Goal: Find specific page/section: Find specific page/section

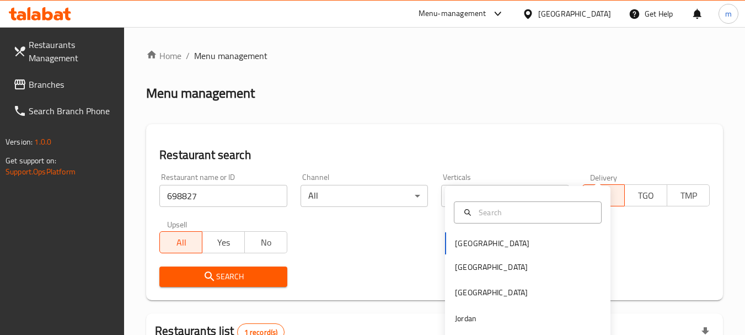
scroll to position [157, 0]
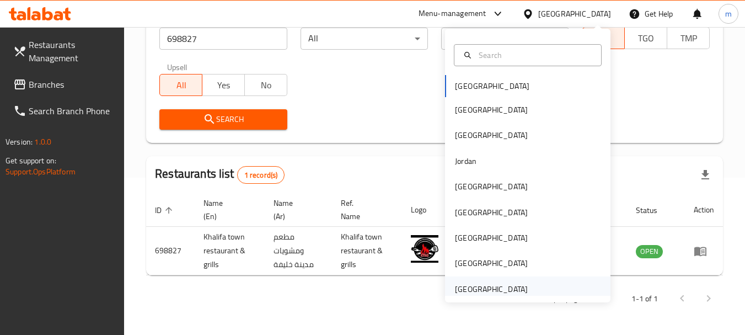
click at [478, 291] on div "United Arab Emirates" at bounding box center [491, 289] width 73 height 12
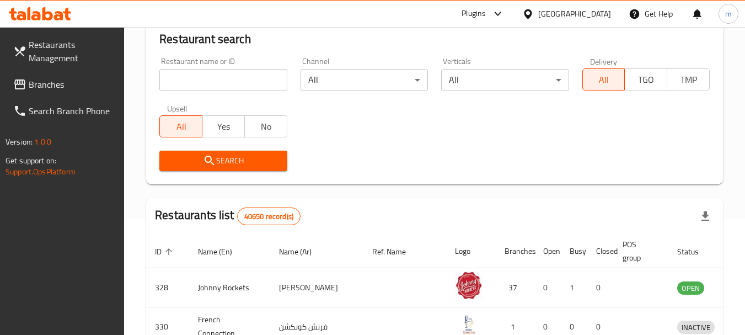
scroll to position [157, 0]
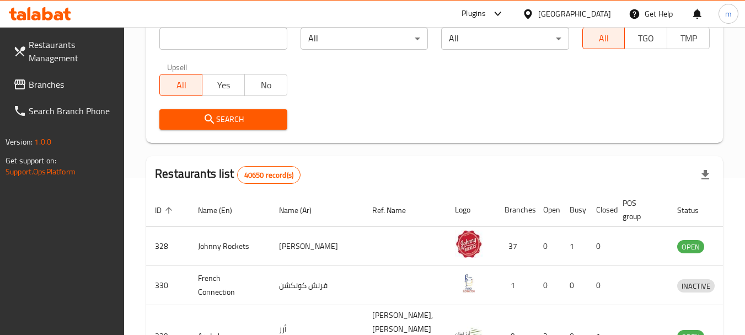
click at [63, 91] on link "Branches" at bounding box center [64, 84] width 120 height 26
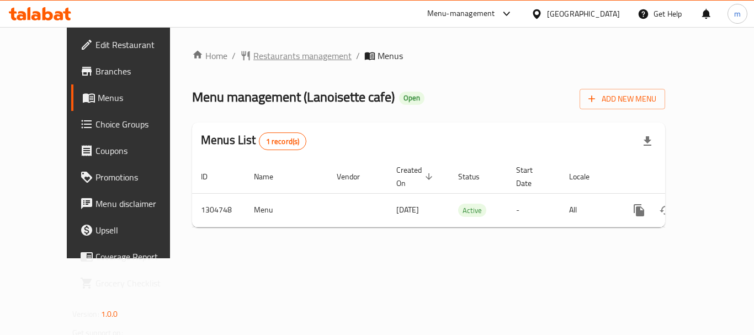
click at [259, 56] on span "Restaurants management" at bounding box center [302, 55] width 98 height 13
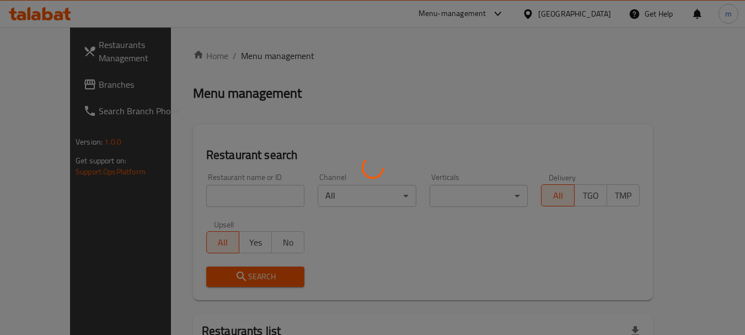
click at [199, 196] on div at bounding box center [372, 167] width 745 height 335
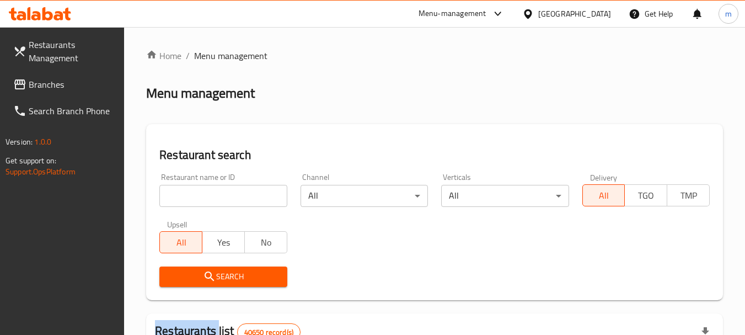
click at [199, 196] on div at bounding box center [372, 167] width 745 height 335
click at [194, 200] on input "search" at bounding box center [222, 196] width 127 height 22
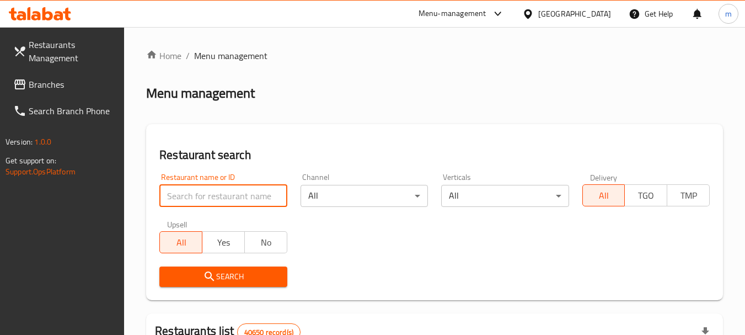
drag, startPoint x: 194, startPoint y: 200, endPoint x: 189, endPoint y: 201, distance: 5.6
click at [194, 200] on input "search" at bounding box center [222, 196] width 127 height 22
paste input "703391"
type input "703391"
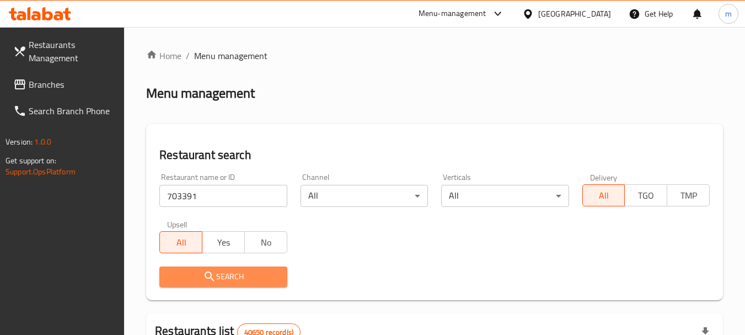
click at [199, 270] on span "Search" at bounding box center [223, 277] width 110 height 14
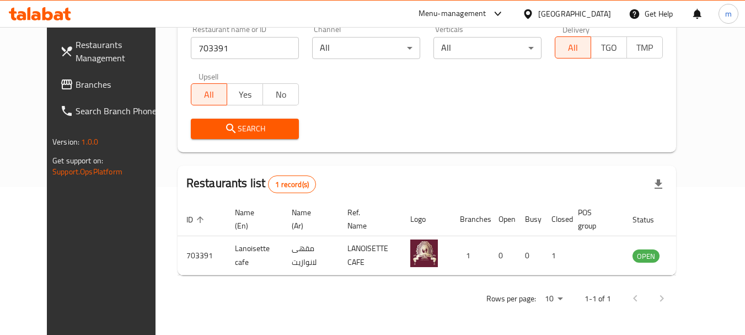
scroll to position [148, 0]
click at [76, 82] on span "Branches" at bounding box center [119, 84] width 87 height 13
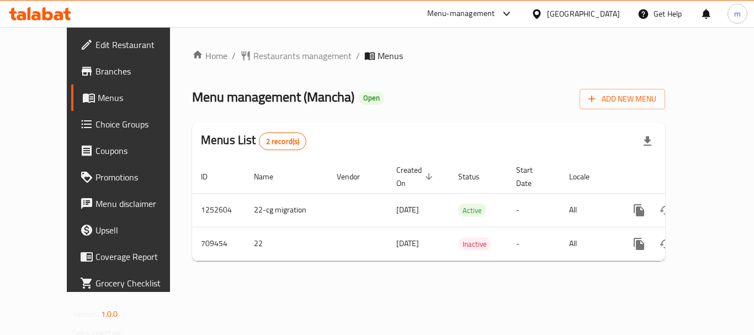
click at [269, 55] on div at bounding box center [377, 167] width 754 height 335
click at [265, 56] on span "Restaurants management" at bounding box center [302, 55] width 98 height 13
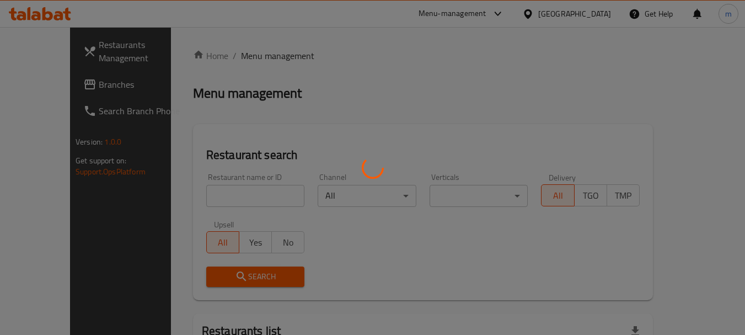
click at [220, 196] on div at bounding box center [372, 167] width 745 height 335
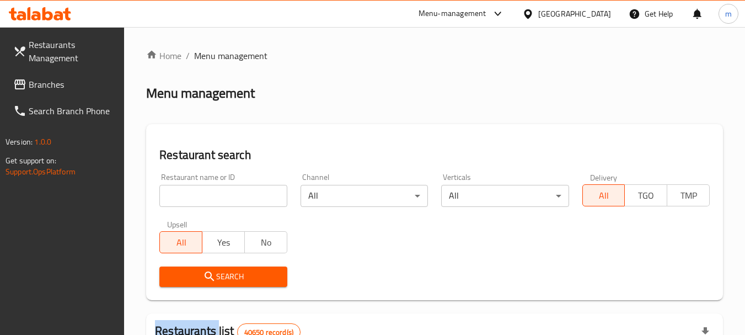
click at [220, 196] on div at bounding box center [372, 167] width 745 height 335
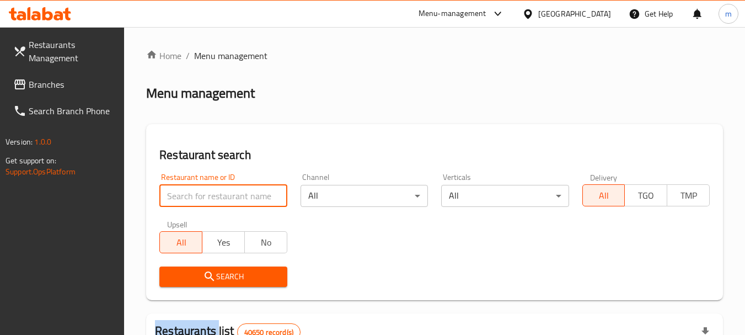
click at [220, 196] on input "search" at bounding box center [222, 196] width 127 height 22
paste input "644964"
type input "644964"
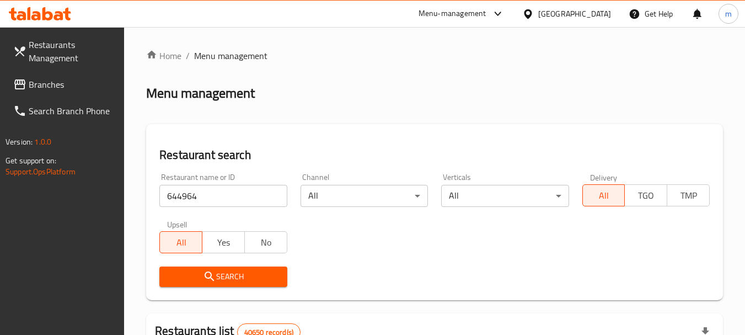
click at [238, 275] on span "Search" at bounding box center [223, 277] width 110 height 14
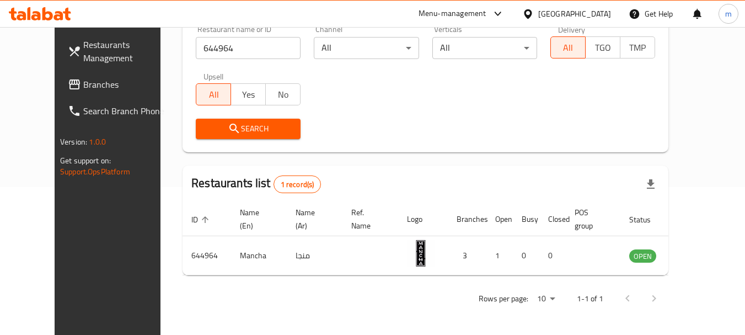
scroll to position [148, 0]
click at [83, 80] on span "Branches" at bounding box center [126, 84] width 87 height 13
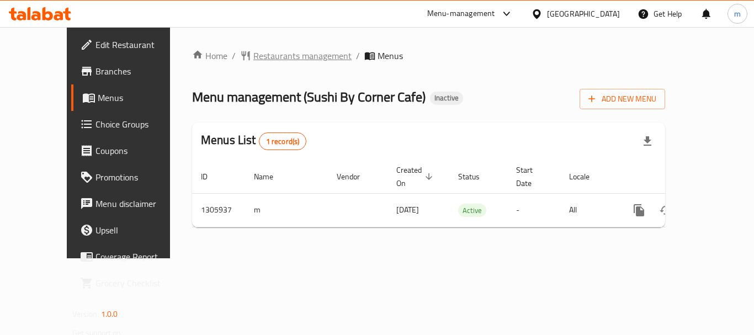
click at [253, 58] on span "Restaurants management" at bounding box center [302, 55] width 98 height 13
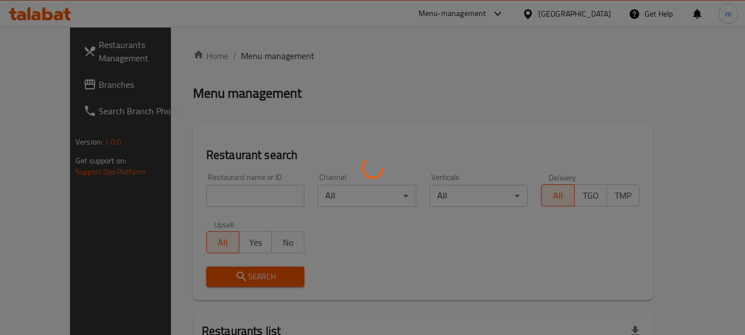
click at [203, 192] on div at bounding box center [372, 167] width 745 height 335
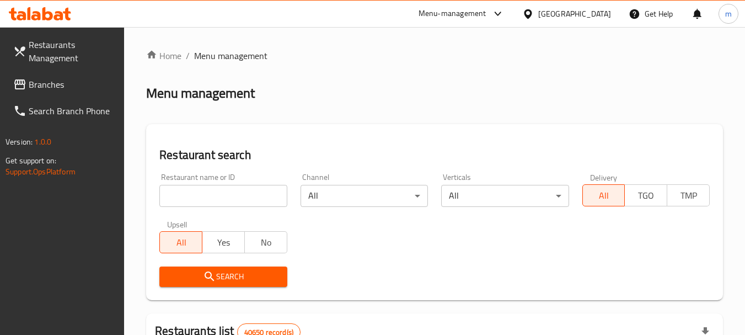
click at [203, 194] on input "search" at bounding box center [222, 196] width 127 height 22
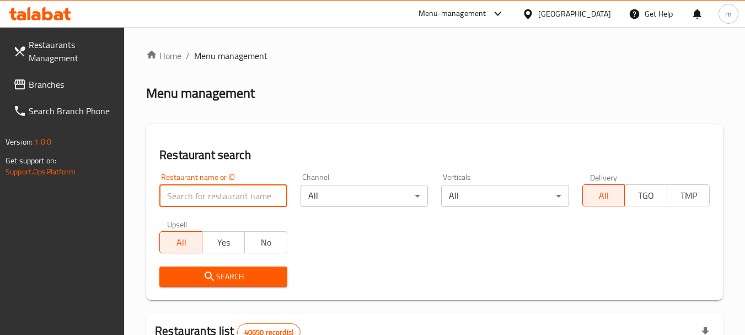
click at [203, 194] on input "search" at bounding box center [222, 196] width 127 height 22
paste input "703914"
type input "703914"
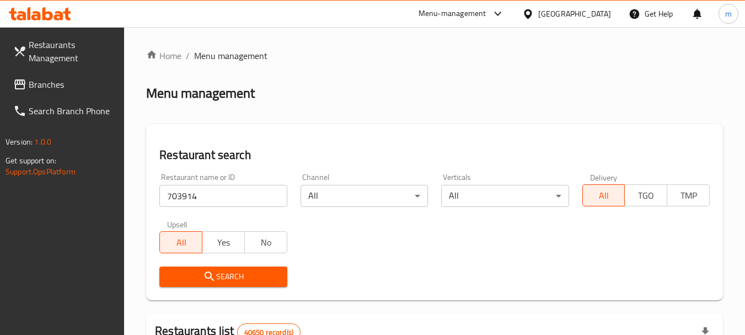
click at [204, 272] on icon "submit" at bounding box center [209, 276] width 13 height 13
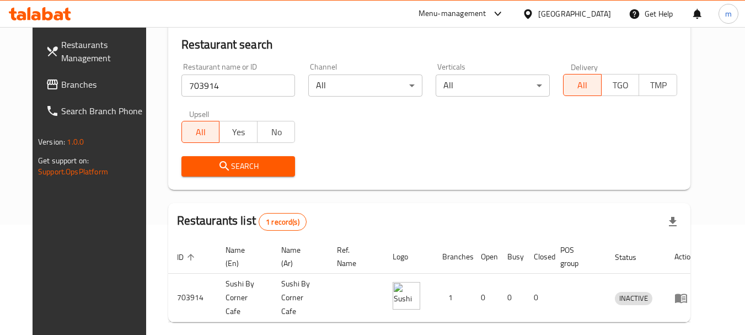
scroll to position [148, 0]
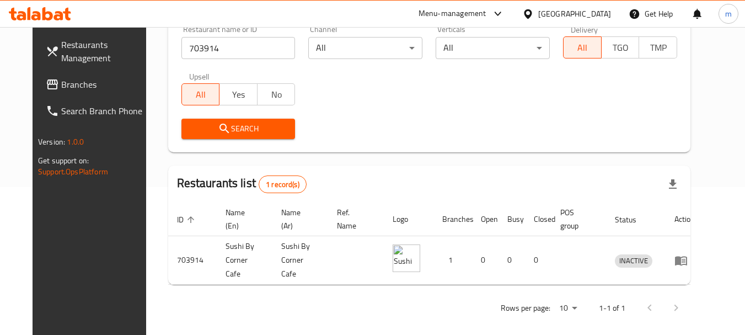
click at [60, 248] on div "Restaurants Management Branches Search Branch Phone Version: 1.0.0 Get support …" at bounding box center [95, 194] width 125 height 335
click at [527, 17] on icon at bounding box center [528, 14] width 12 height 12
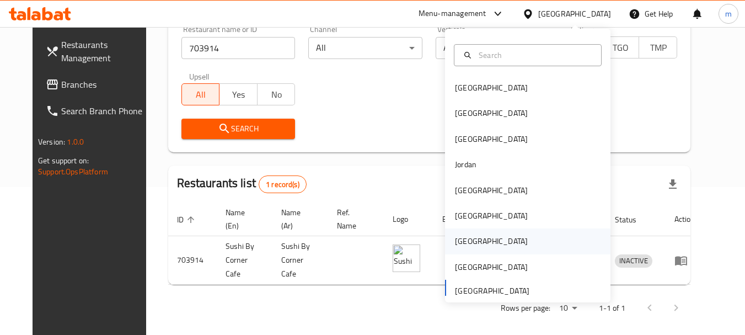
click at [461, 239] on div "[GEOGRAPHIC_DATA]" at bounding box center [491, 241] width 73 height 12
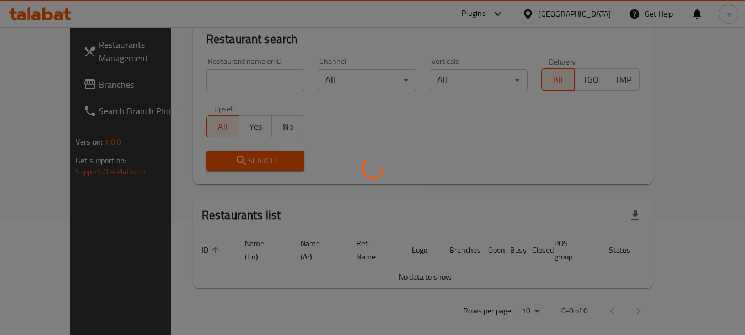
scroll to position [148, 0]
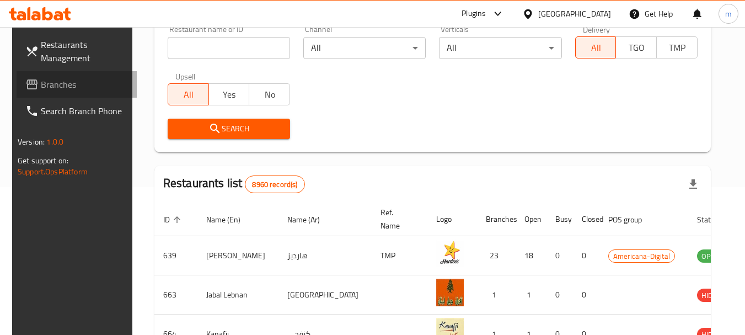
click at [62, 89] on span "Branches" at bounding box center [84, 84] width 87 height 13
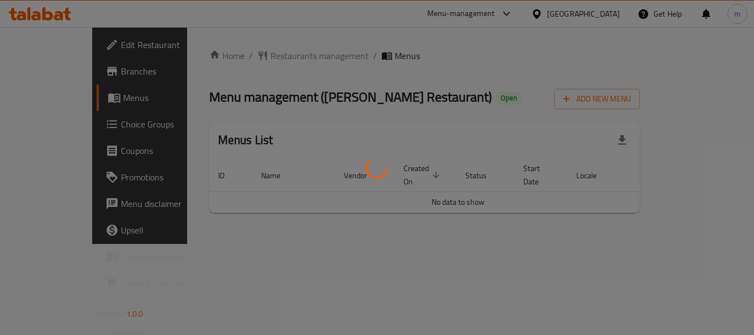
click at [260, 57] on div at bounding box center [377, 167] width 754 height 335
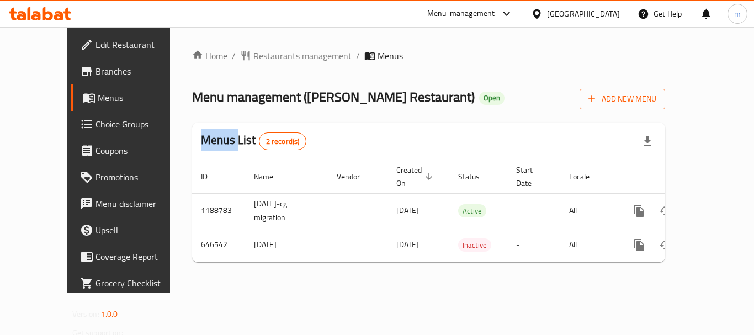
click at [258, 57] on span "Restaurants management" at bounding box center [302, 55] width 98 height 13
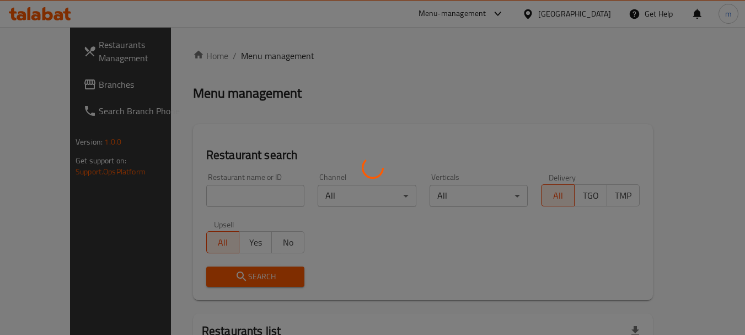
click at [225, 194] on div at bounding box center [372, 167] width 745 height 335
drag, startPoint x: 216, startPoint y: 196, endPoint x: 210, endPoint y: 197, distance: 6.1
click at [215, 196] on div at bounding box center [372, 167] width 745 height 335
click at [210, 197] on div at bounding box center [372, 167] width 745 height 335
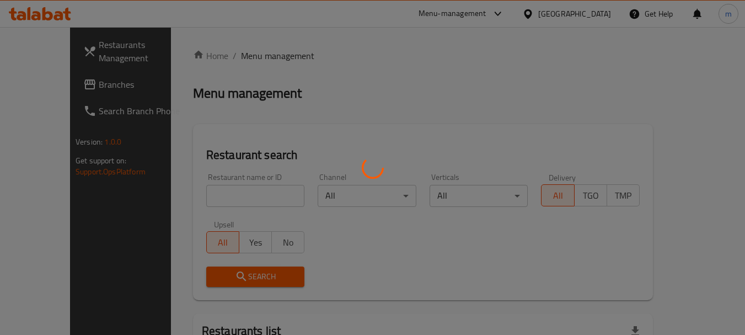
click at [181, 194] on div at bounding box center [372, 167] width 745 height 335
click at [60, 209] on div at bounding box center [372, 167] width 745 height 335
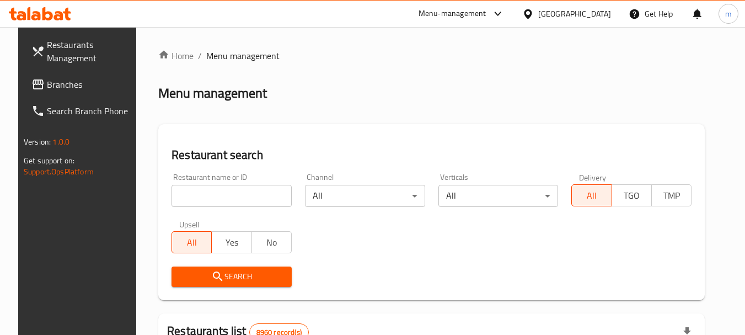
click at [175, 201] on input "search" at bounding box center [232, 196] width 120 height 22
paste input "640960"
type input "640960"
click at [221, 276] on span "Search" at bounding box center [231, 277] width 103 height 14
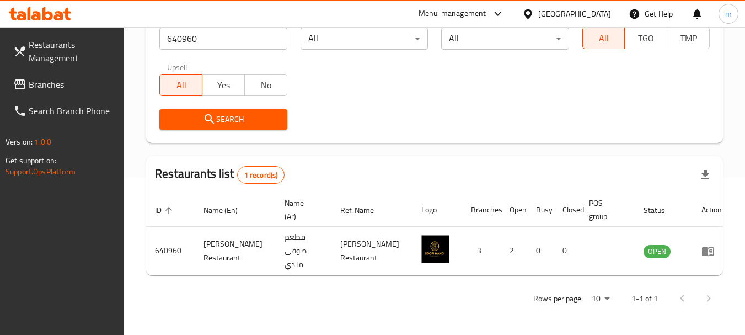
scroll to position [148, 0]
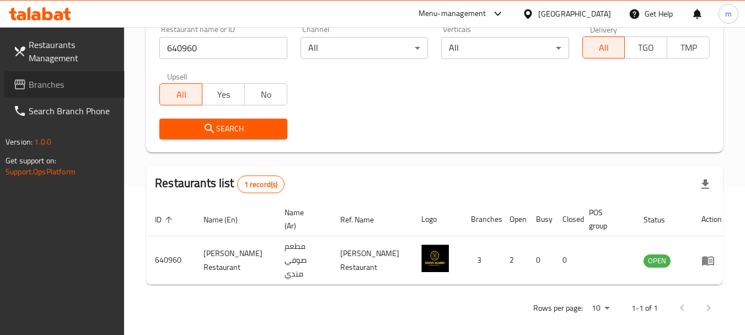
click at [71, 85] on span "Branches" at bounding box center [72, 84] width 87 height 13
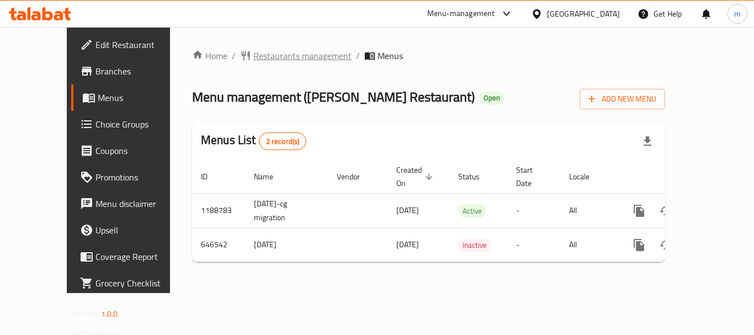
click at [253, 57] on span "Restaurants management" at bounding box center [302, 55] width 98 height 13
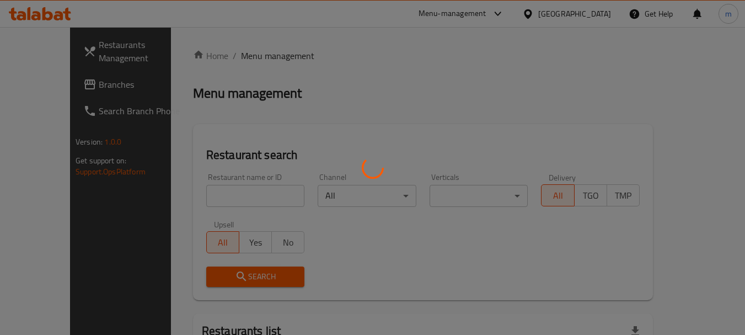
click at [220, 192] on div at bounding box center [372, 167] width 745 height 335
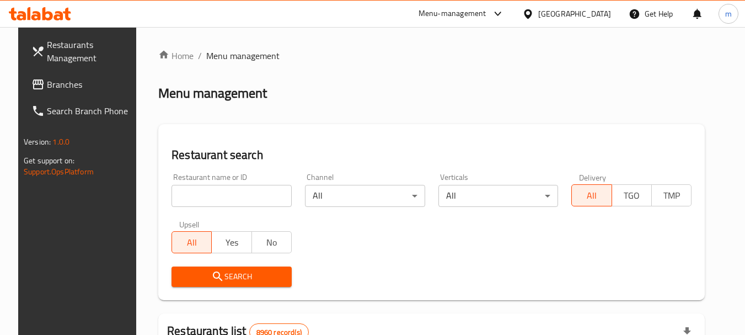
click at [200, 194] on div at bounding box center [372, 167] width 745 height 335
click at [199, 194] on input "search" at bounding box center [232, 196] width 120 height 22
paste input "640960"
type input "640960"
click at [216, 280] on span "Search" at bounding box center [231, 277] width 103 height 14
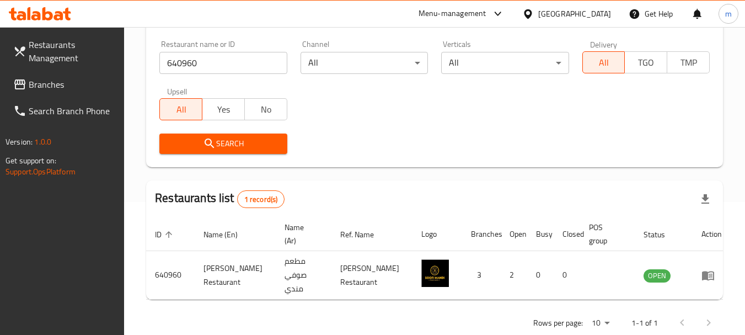
scroll to position [148, 0]
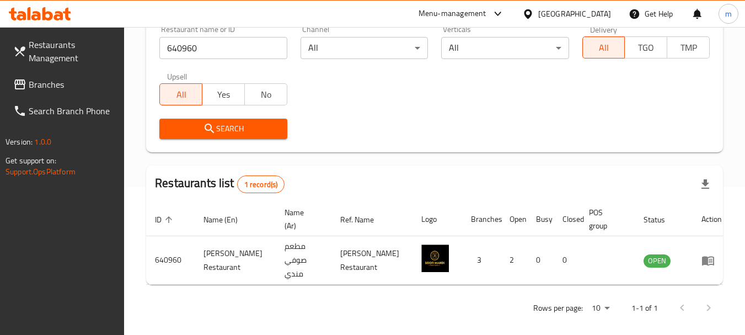
click at [532, 12] on icon at bounding box center [528, 13] width 8 height 9
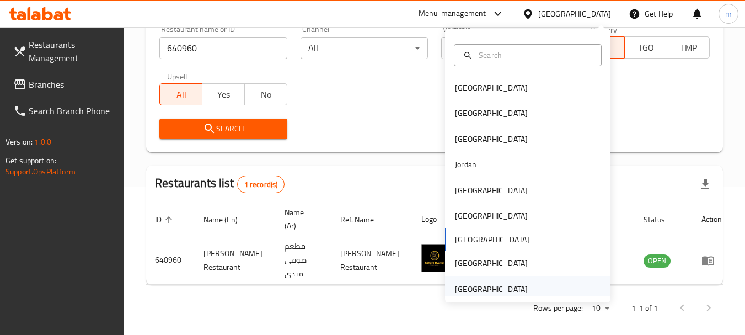
click at [474, 291] on div "[GEOGRAPHIC_DATA]" at bounding box center [491, 289] width 73 height 12
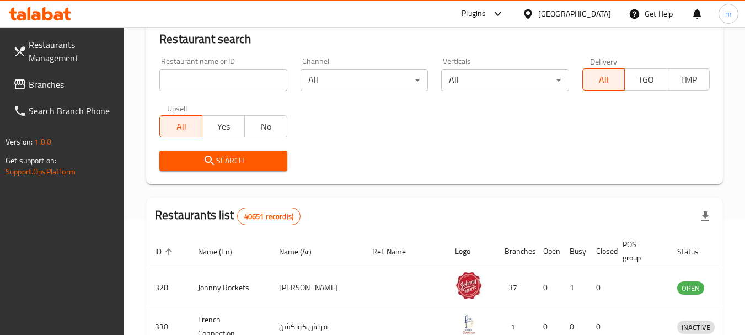
scroll to position [148, 0]
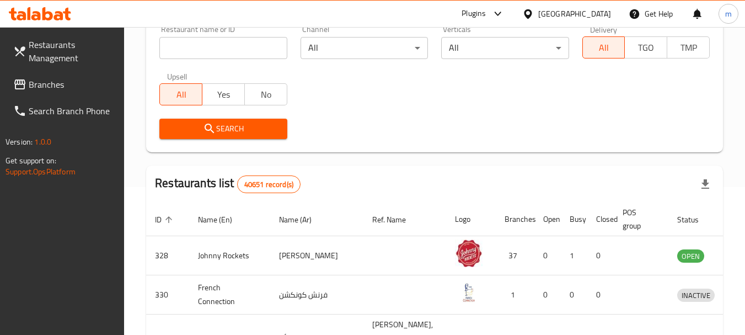
click at [68, 78] on span "Branches" at bounding box center [72, 84] width 87 height 13
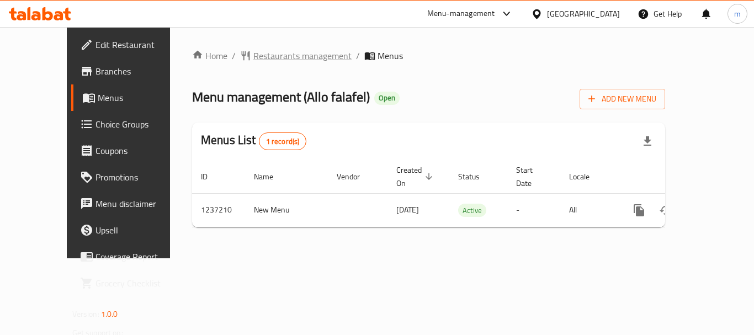
click at [257, 57] on span "Restaurants management" at bounding box center [302, 55] width 98 height 13
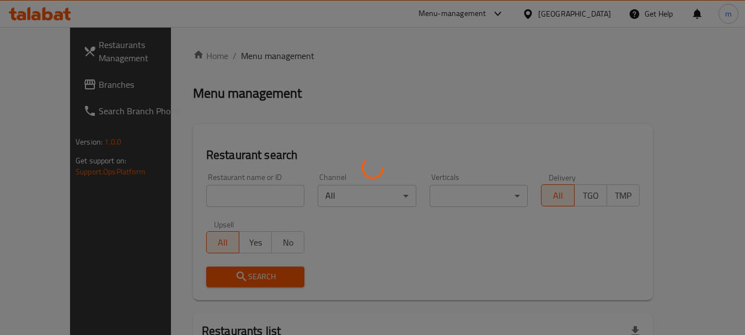
click at [204, 195] on div at bounding box center [372, 167] width 745 height 335
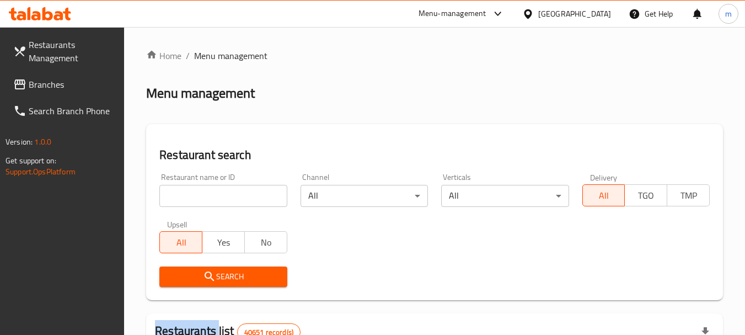
click at [204, 195] on div at bounding box center [372, 167] width 745 height 335
click at [204, 195] on input "search" at bounding box center [222, 196] width 127 height 22
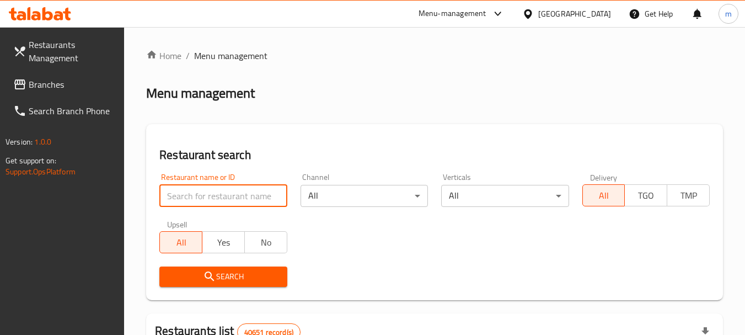
paste input "679299"
type input "679299"
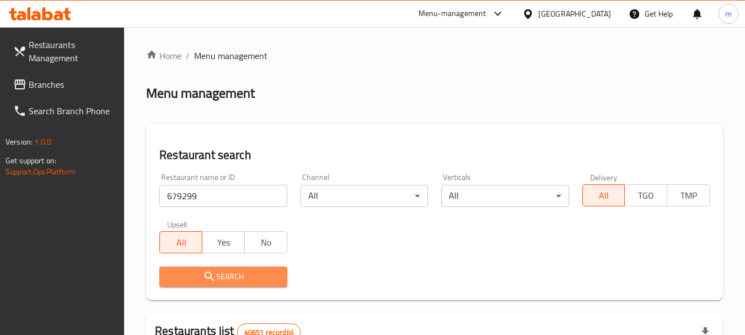
click at [234, 279] on span "Search" at bounding box center [223, 277] width 110 height 14
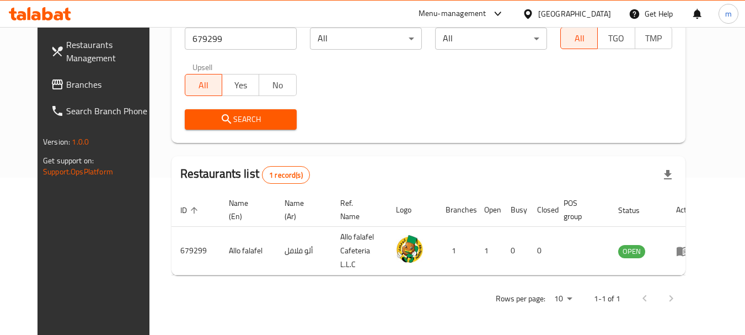
scroll to position [148, 0]
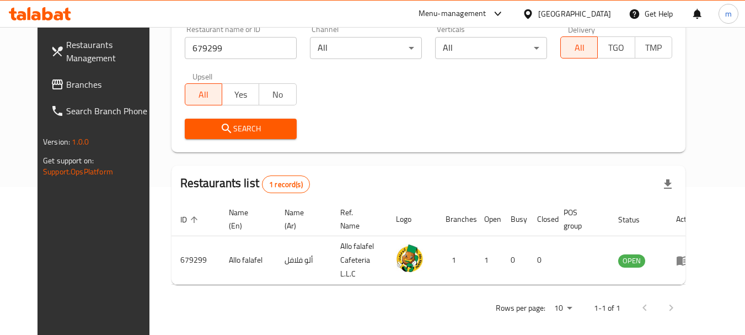
click at [532, 13] on icon at bounding box center [528, 13] width 8 height 9
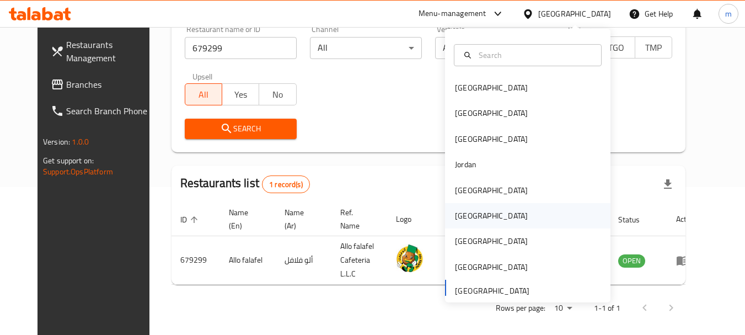
click at [467, 216] on div "[GEOGRAPHIC_DATA]" at bounding box center [491, 215] width 90 height 25
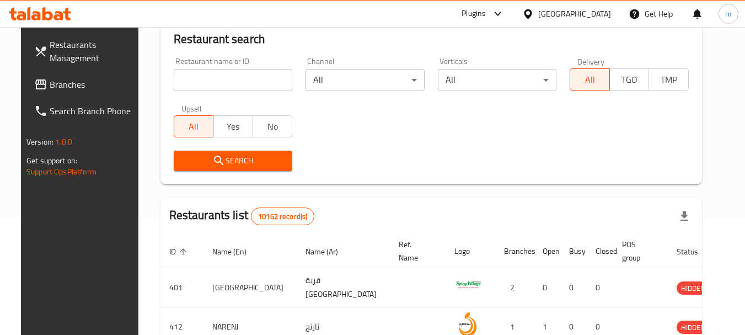
scroll to position [148, 0]
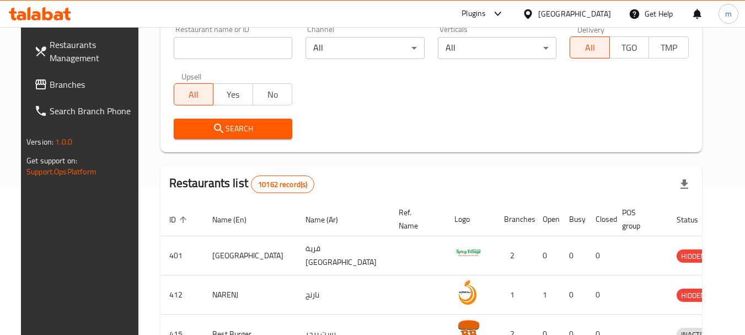
click at [59, 90] on span "Branches" at bounding box center [93, 84] width 87 height 13
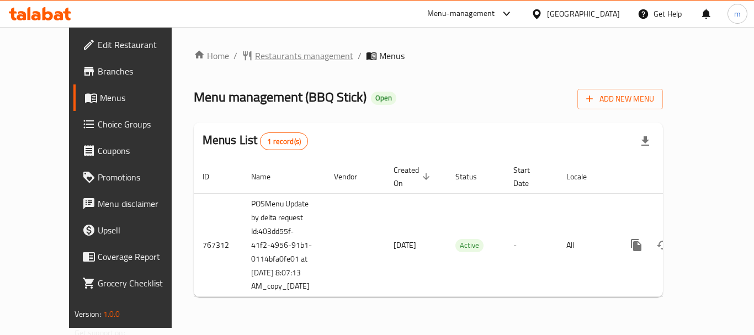
click at [255, 57] on span "Restaurants management" at bounding box center [304, 55] width 98 height 13
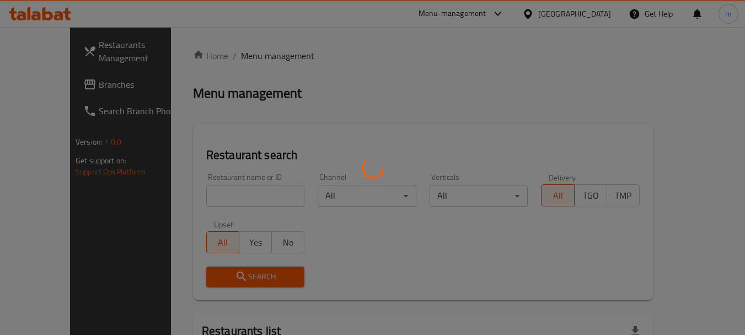
click at [202, 194] on div at bounding box center [372, 167] width 745 height 335
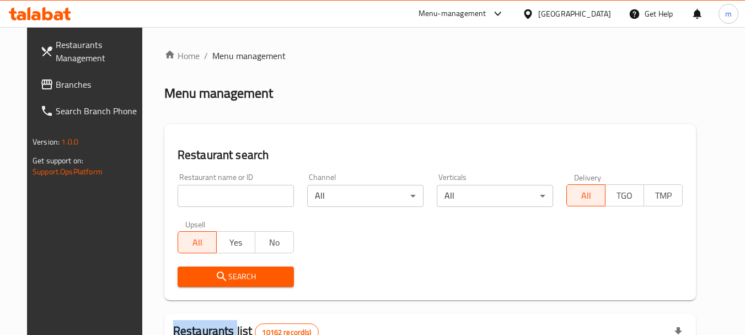
click at [202, 194] on input "search" at bounding box center [236, 196] width 116 height 22
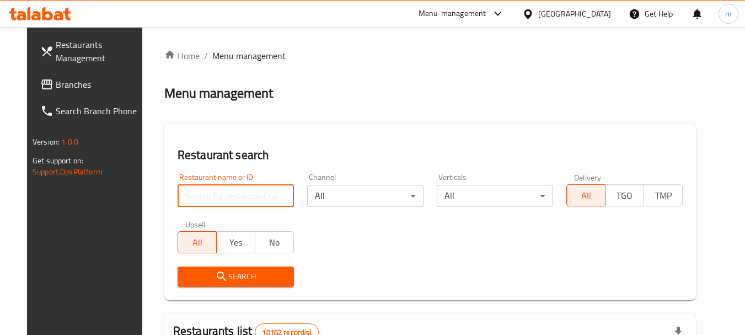
paste input "650793"
type input "650793"
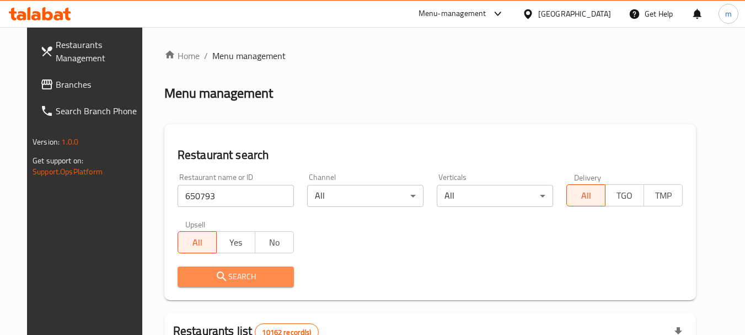
click at [218, 272] on span "Search" at bounding box center [235, 277] width 99 height 14
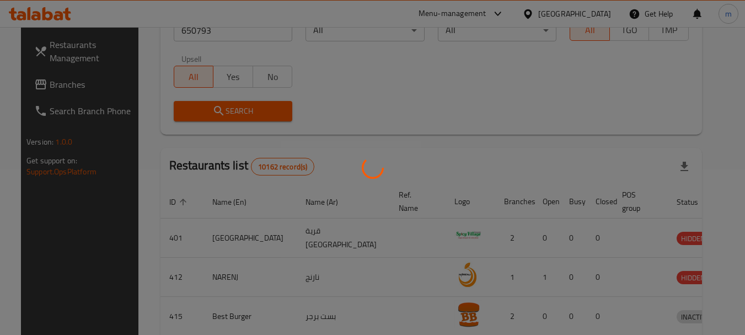
scroll to position [157, 0]
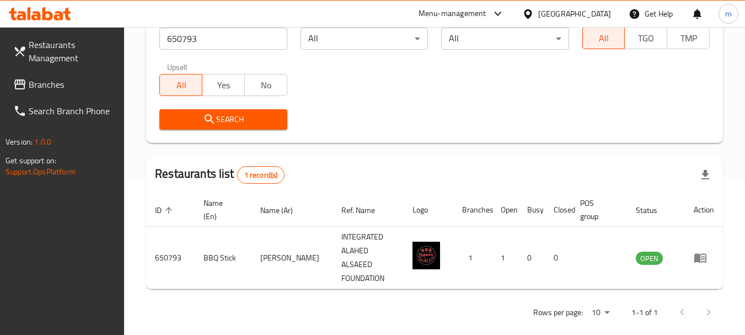
click at [534, 14] on icon at bounding box center [528, 14] width 12 height 12
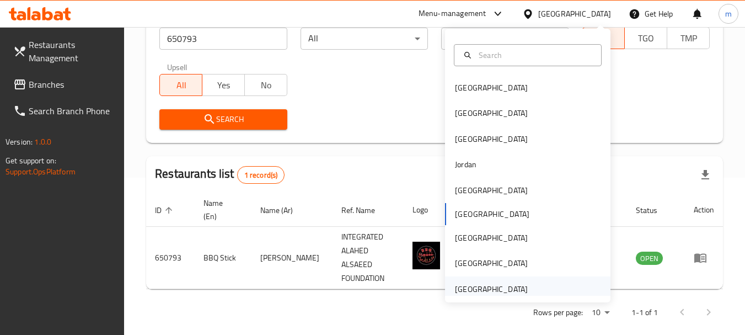
click at [466, 291] on div "[GEOGRAPHIC_DATA]" at bounding box center [491, 289] width 73 height 12
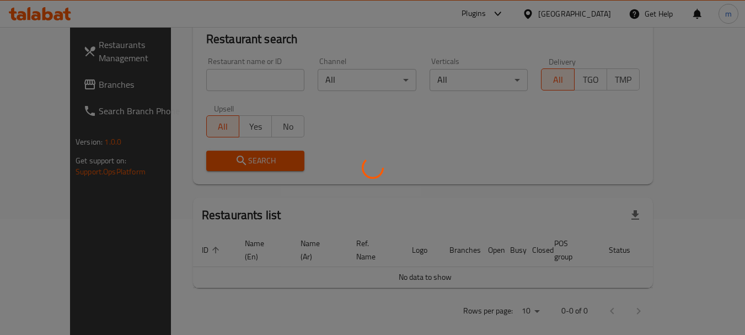
scroll to position [157, 0]
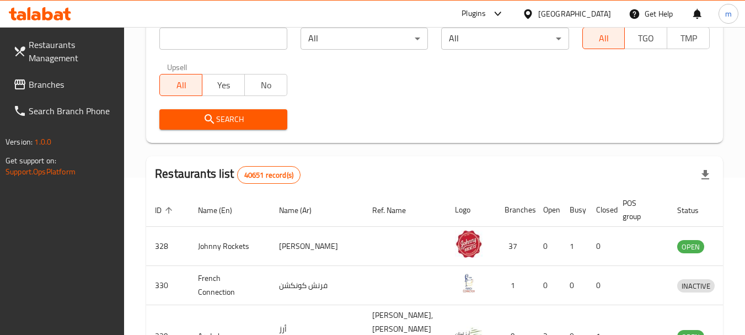
click at [65, 86] on span "Branches" at bounding box center [72, 84] width 87 height 13
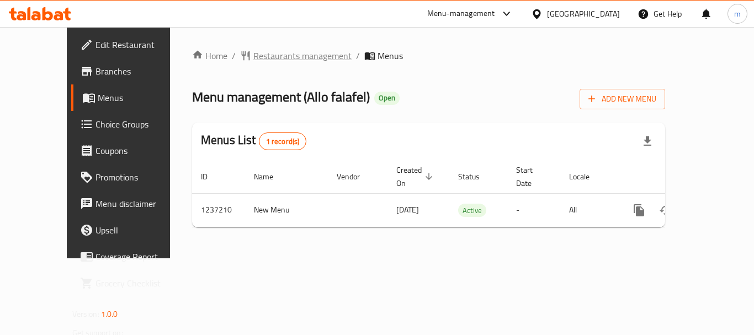
click at [261, 52] on span "Restaurants management" at bounding box center [302, 55] width 98 height 13
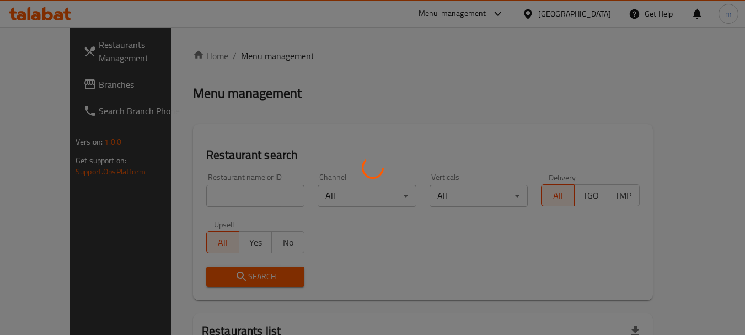
click at [208, 199] on div at bounding box center [372, 167] width 745 height 335
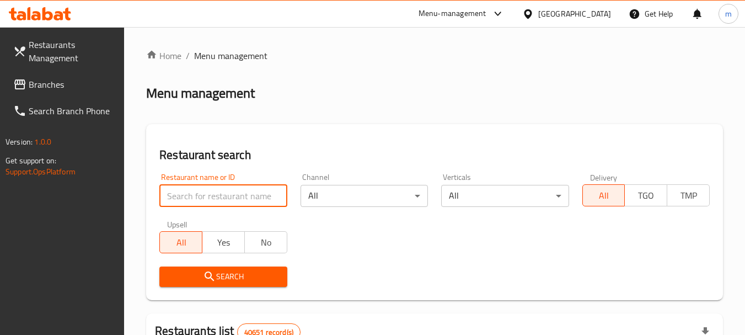
click at [208, 199] on input "search" at bounding box center [222, 196] width 127 height 22
paste input "679299"
type input "679299"
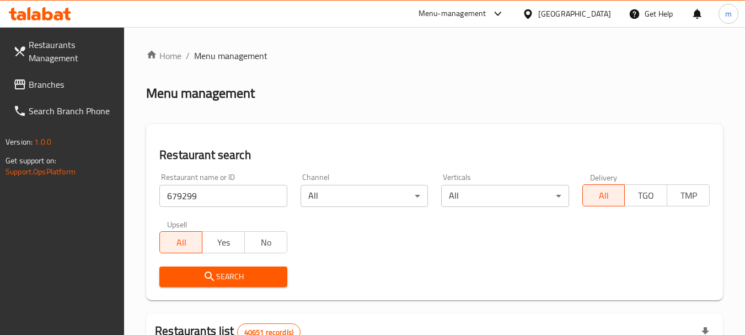
click at [222, 281] on span "Search" at bounding box center [223, 277] width 110 height 14
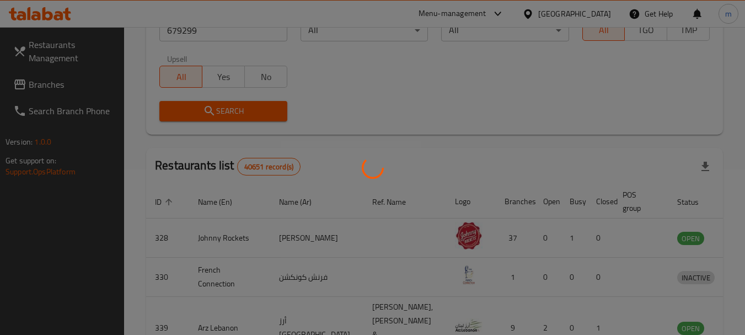
scroll to position [148, 0]
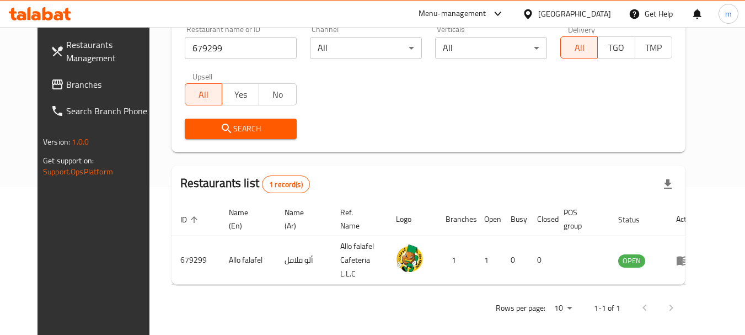
click at [531, 12] on icon at bounding box center [528, 14] width 12 height 12
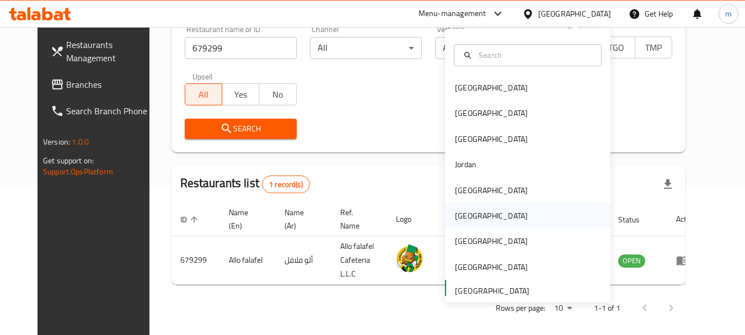
click at [467, 212] on div "[GEOGRAPHIC_DATA]" at bounding box center [491, 216] width 73 height 12
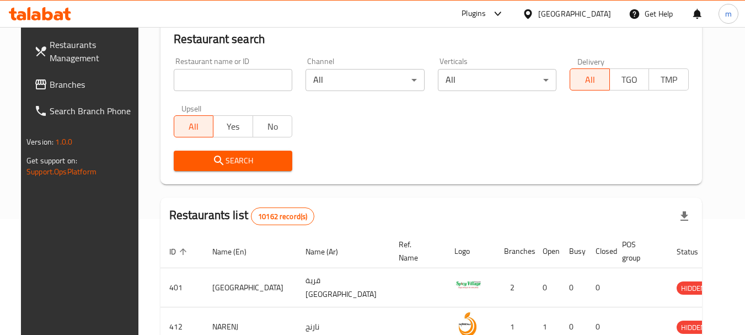
scroll to position [148, 0]
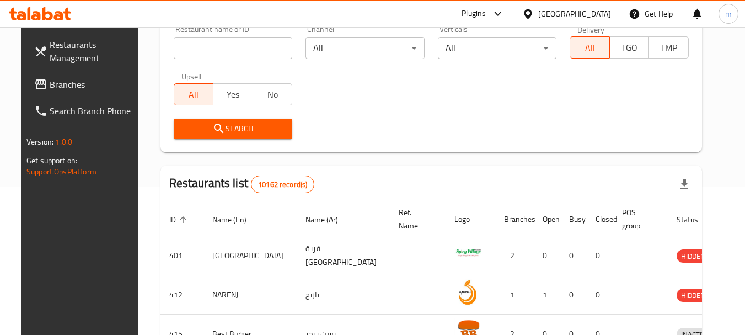
click at [84, 84] on span "Branches" at bounding box center [93, 84] width 87 height 13
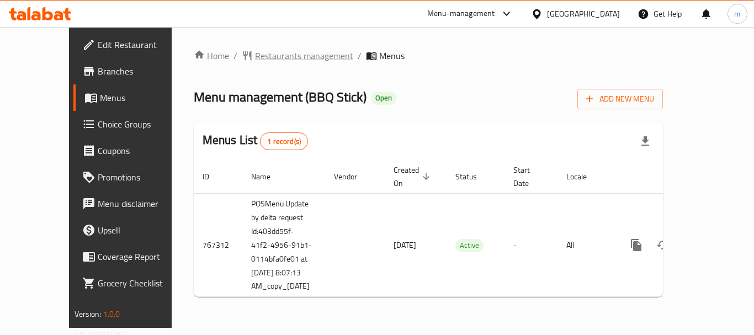
click at [260, 62] on span "Restaurants management" at bounding box center [304, 55] width 98 height 13
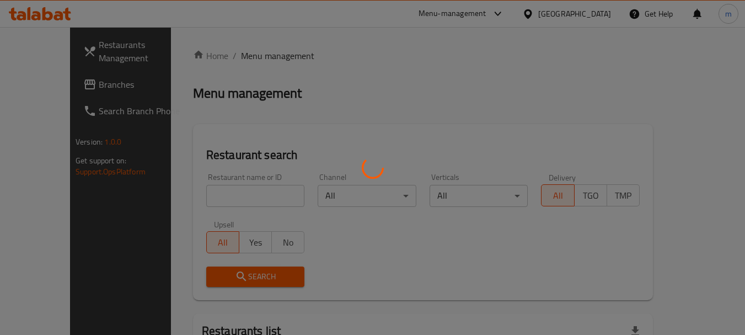
click at [232, 191] on div at bounding box center [372, 167] width 745 height 335
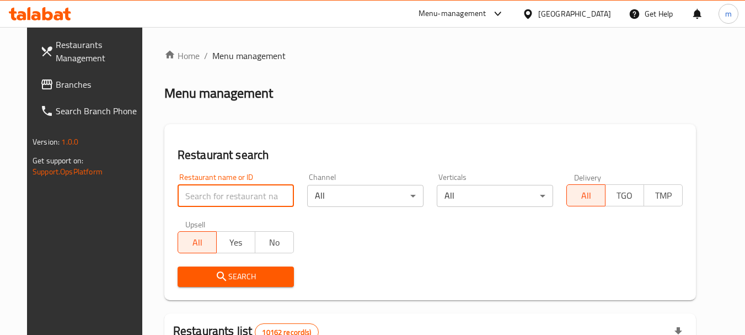
click at [232, 192] on input "search" at bounding box center [236, 196] width 116 height 22
paste input "650793"
type input "650793"
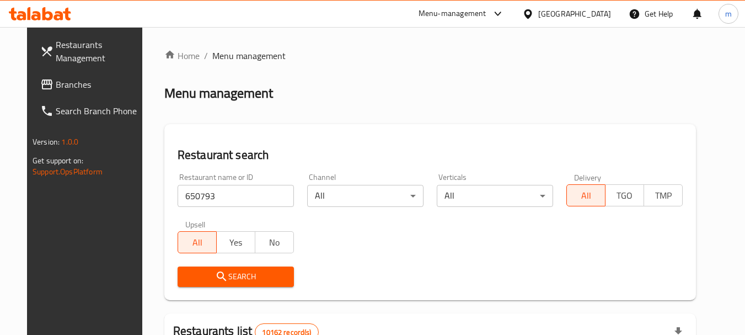
drag, startPoint x: 233, startPoint y: 273, endPoint x: 317, endPoint y: 237, distance: 90.7
click at [236, 273] on span "Search" at bounding box center [235, 277] width 99 height 14
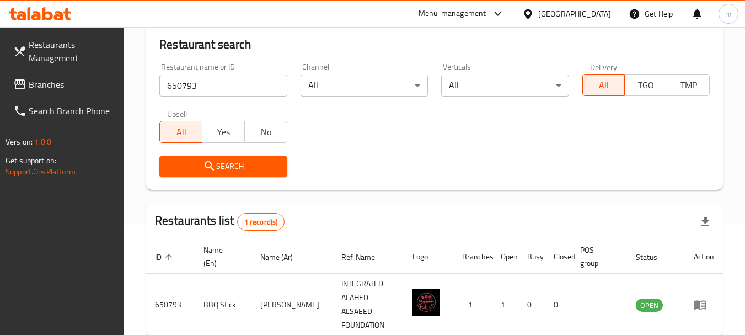
scroll to position [157, 0]
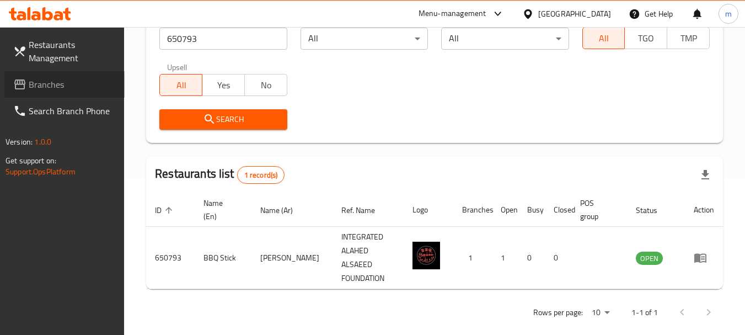
click at [52, 81] on span "Branches" at bounding box center [72, 84] width 87 height 13
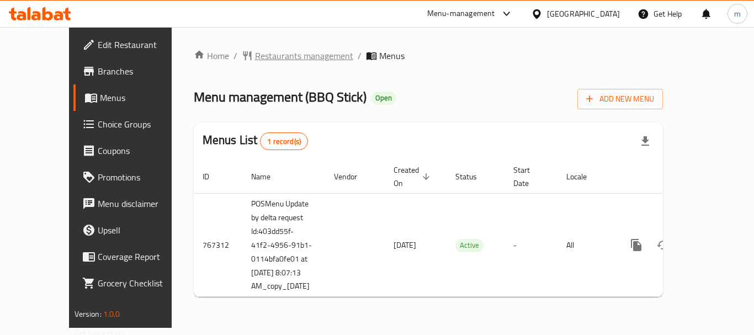
click at [265, 54] on span "Restaurants management" at bounding box center [304, 55] width 98 height 13
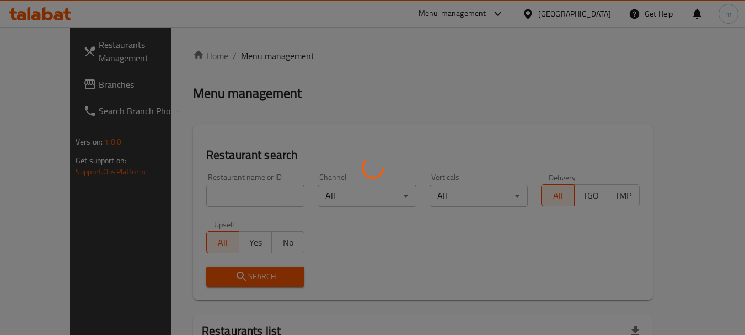
click at [188, 190] on div at bounding box center [372, 167] width 745 height 335
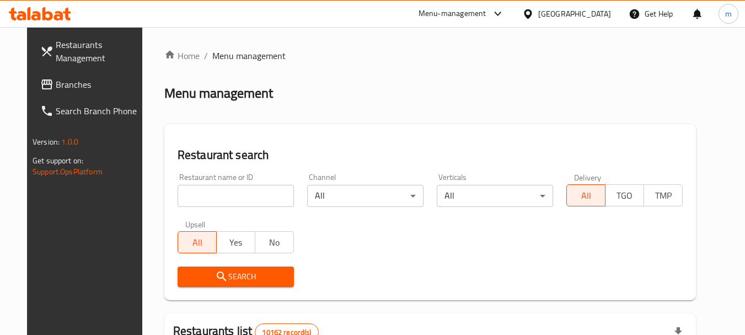
click at [189, 190] on div at bounding box center [372, 167] width 745 height 335
click at [189, 190] on input "search" at bounding box center [236, 196] width 116 height 22
paste input "650793"
type input "650793"
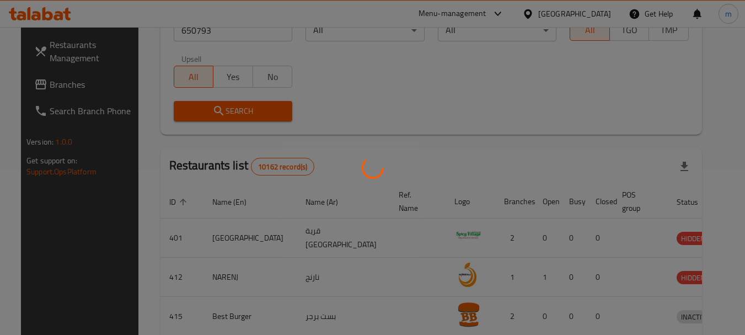
scroll to position [157, 0]
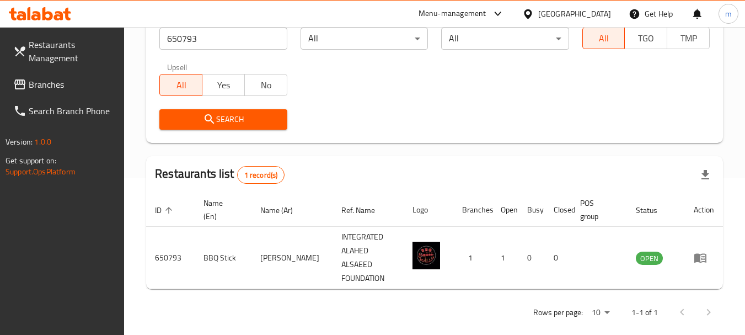
click at [534, 13] on icon at bounding box center [528, 14] width 12 height 12
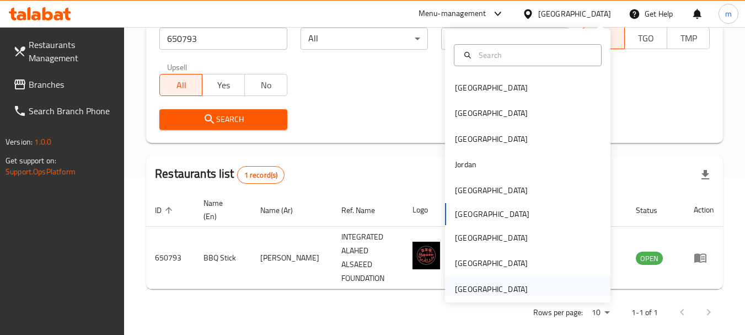
click at [467, 289] on div "[GEOGRAPHIC_DATA]" at bounding box center [491, 289] width 73 height 12
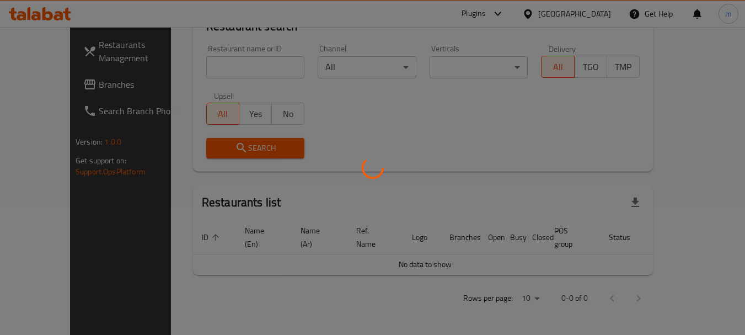
scroll to position [116, 0]
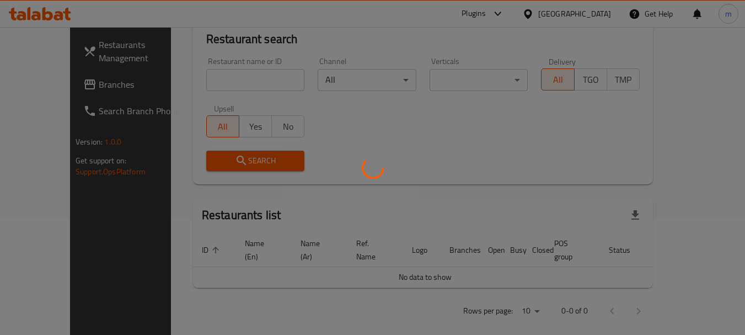
click at [63, 83] on div at bounding box center [372, 167] width 745 height 335
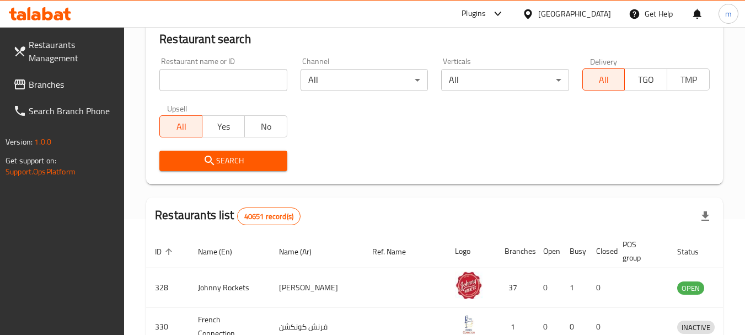
scroll to position [157, 0]
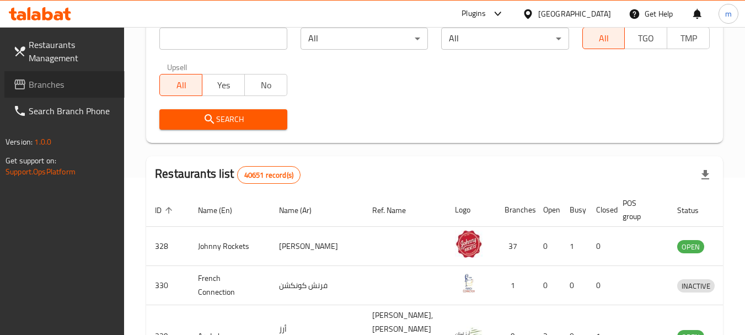
click at [49, 89] on span "Branches" at bounding box center [72, 84] width 87 height 13
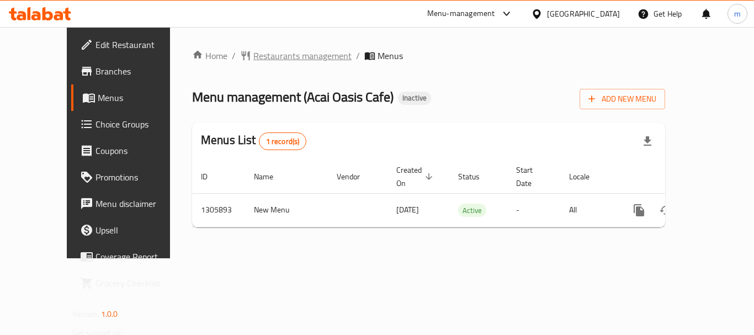
click at [253, 57] on span "Restaurants management" at bounding box center [302, 55] width 98 height 13
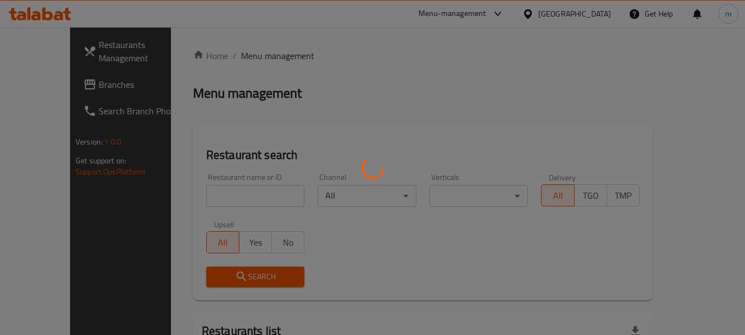
click at [196, 195] on div at bounding box center [372, 167] width 745 height 335
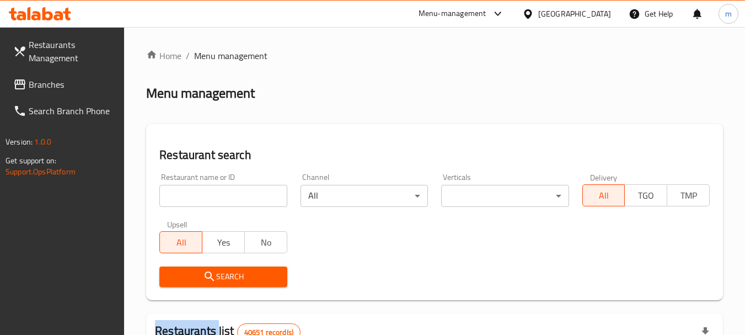
click at [196, 195] on div at bounding box center [372, 167] width 745 height 335
click at [196, 194] on input "search" at bounding box center [222, 196] width 127 height 22
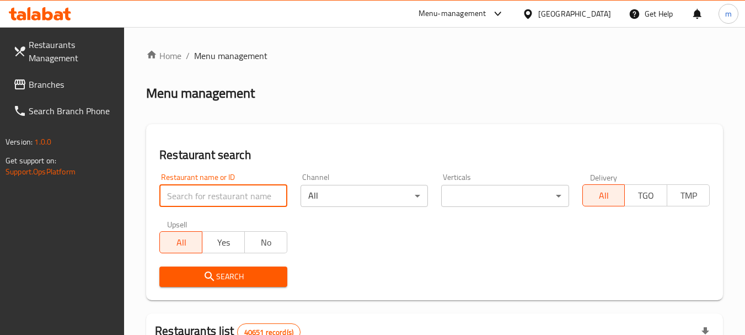
drag, startPoint x: 196, startPoint y: 194, endPoint x: 215, endPoint y: 199, distance: 18.9
click at [196, 194] on input "search" at bounding box center [222, 196] width 127 height 22
paste input "703898"
type input "703898"
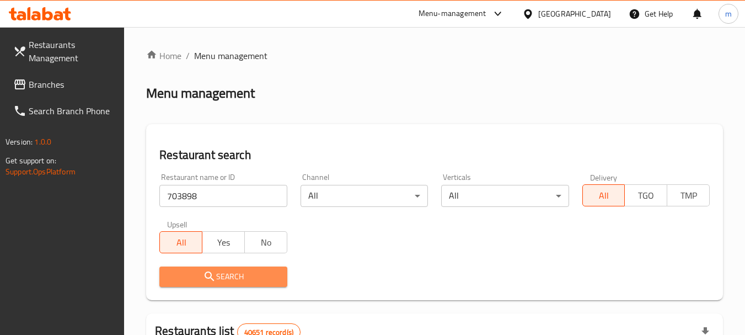
click at [221, 276] on span "Search" at bounding box center [223, 277] width 110 height 14
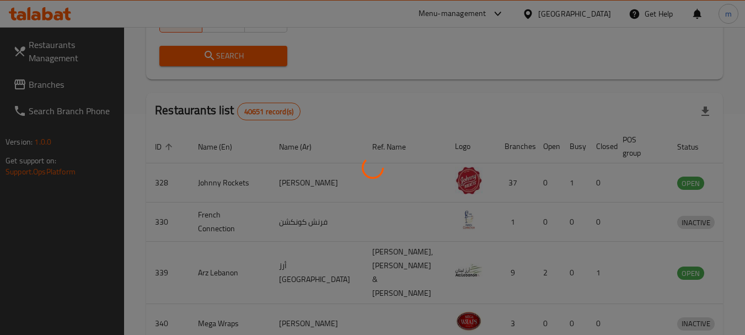
scroll to position [148, 0]
